Goal: Transaction & Acquisition: Book appointment/travel/reservation

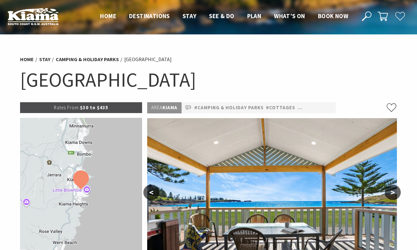
select select "3"
select select "2"
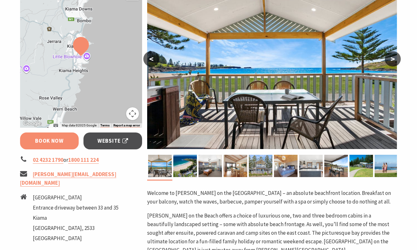
click at [57, 139] on link "Book Now" at bounding box center [49, 141] width 59 height 17
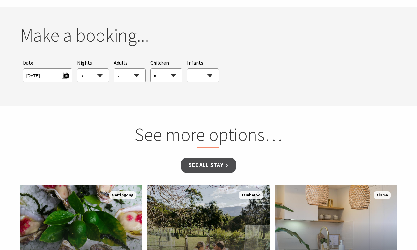
scroll to position [580, 0]
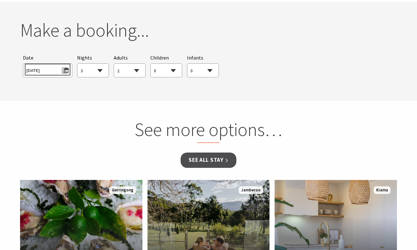
click at [51, 67] on span "[DATE]" at bounding box center [47, 69] width 42 height 9
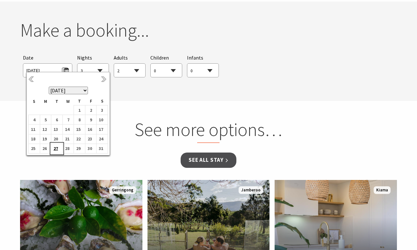
click at [55, 149] on b "27" at bounding box center [55, 148] width 8 height 8
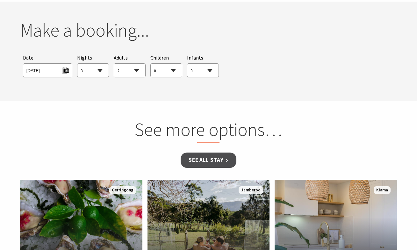
select select "5"
click at [201, 159] on link "See all Stay" at bounding box center [208, 160] width 55 height 15
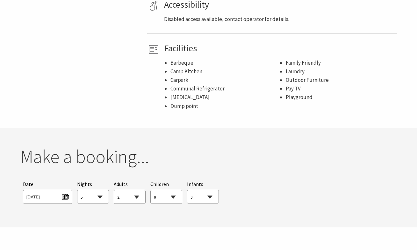
scroll to position [455, 0]
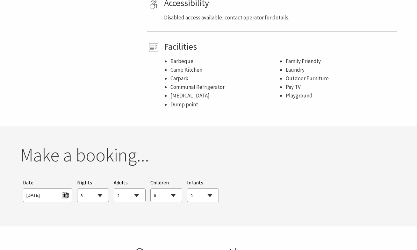
click at [230, 185] on div "Searching for Accommodation Tours Events Car Hire Packages Date [DATE] Nights 1…" at bounding box center [208, 191] width 377 height 30
click at [230, 197] on div "Searching for Accommodation Tours Events Car Hire Packages Date [DATE] Nights 1…" at bounding box center [208, 191] width 377 height 30
click at [214, 213] on section "You currently don't have any items in your cart Make a booking... Searching for…" at bounding box center [208, 176] width 417 height 99
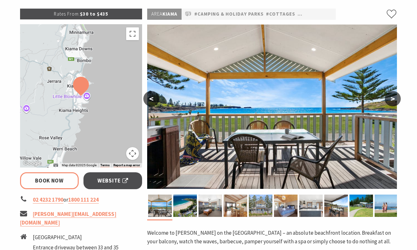
scroll to position [206, 0]
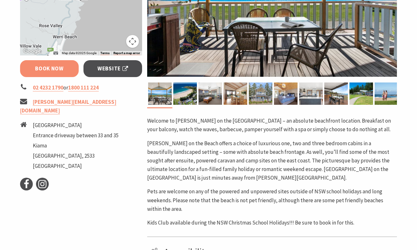
click at [61, 71] on link "Book Now" at bounding box center [49, 68] width 59 height 17
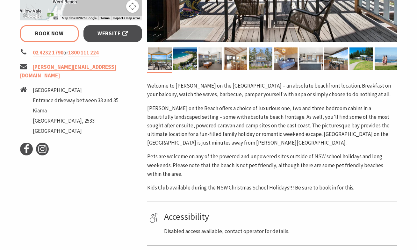
scroll to position [226, 0]
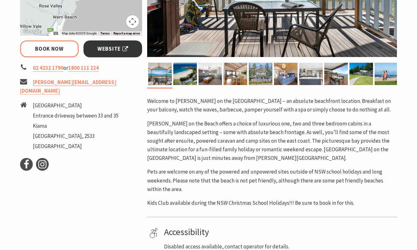
click at [115, 53] on link "Website" at bounding box center [113, 48] width 59 height 17
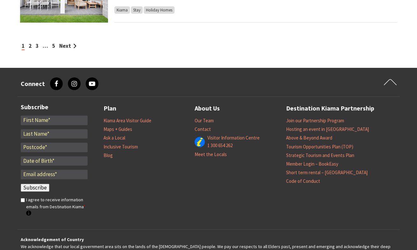
scroll to position [786, 0]
